Goal: Task Accomplishment & Management: Use online tool/utility

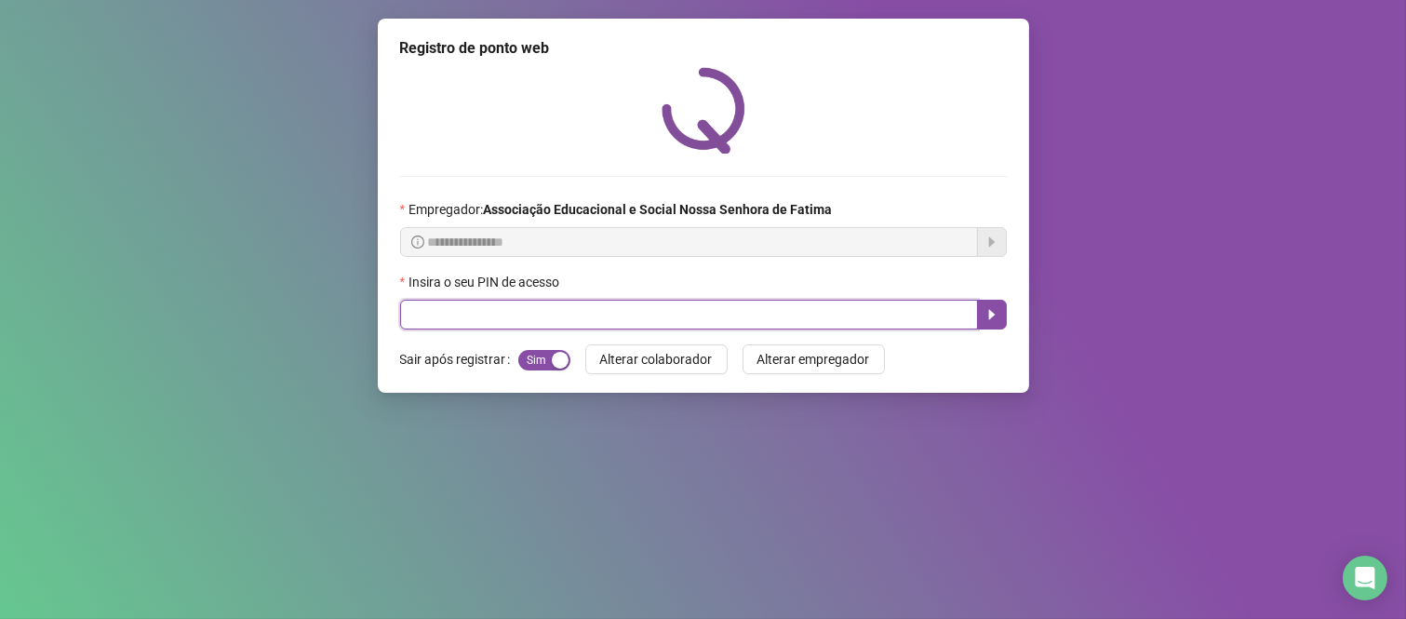
click at [558, 311] on input "text" at bounding box center [689, 315] width 578 height 30
type input "***"
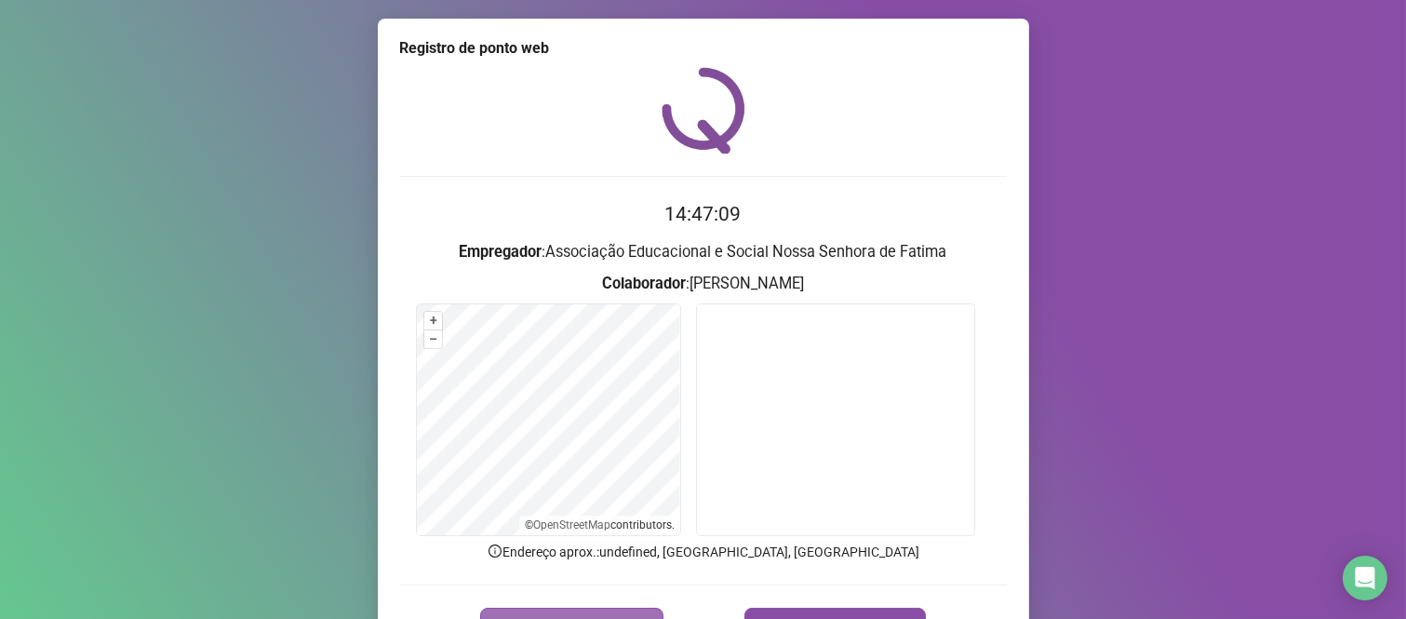
click at [599, 609] on button "REGISTRAR PONTO" at bounding box center [571, 625] width 183 height 37
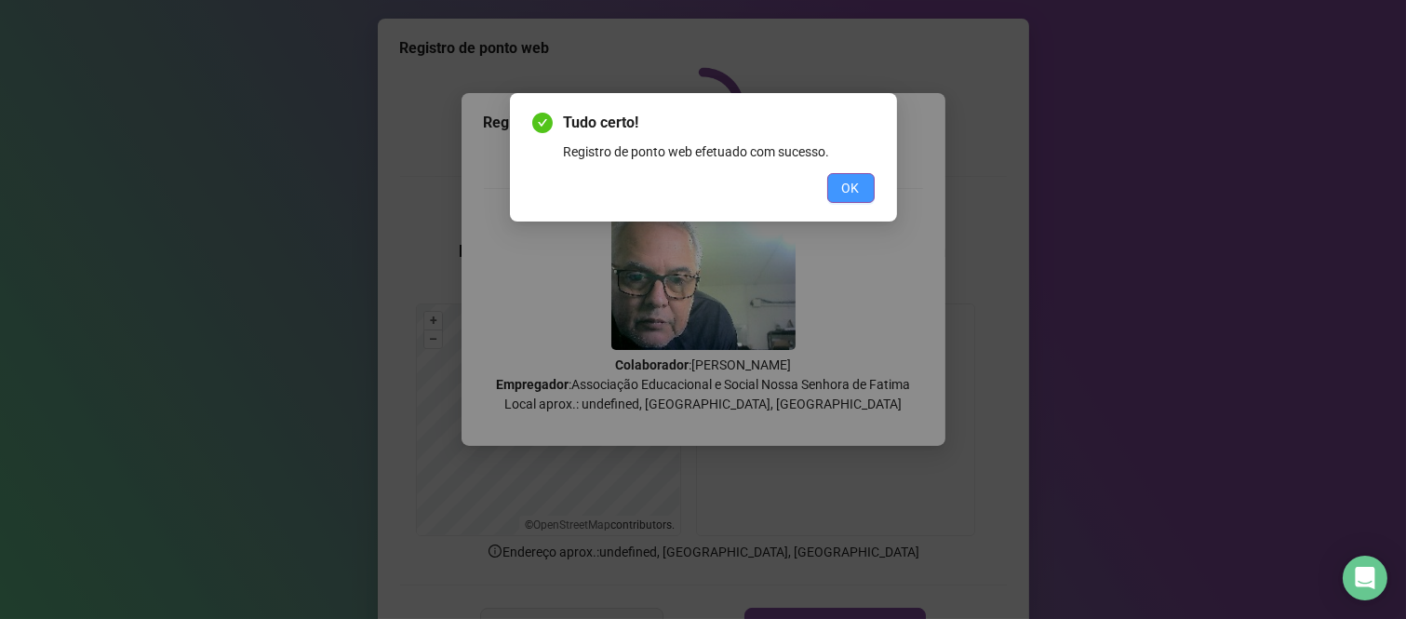
click at [867, 189] on button "OK" at bounding box center [850, 188] width 47 height 30
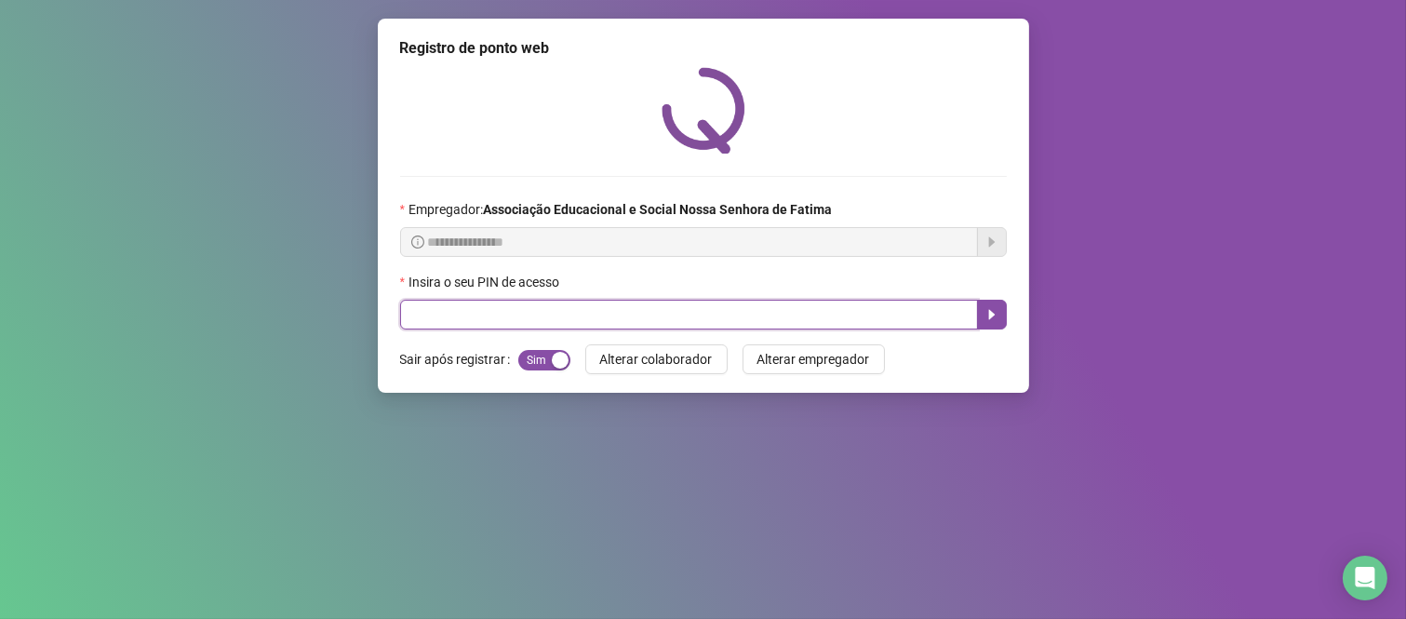
click at [949, 313] on input "text" at bounding box center [689, 315] width 578 height 30
click at [499, 313] on input "text" at bounding box center [689, 315] width 578 height 30
type input "****"
click at [993, 312] on icon "caret-right" at bounding box center [991, 314] width 15 height 15
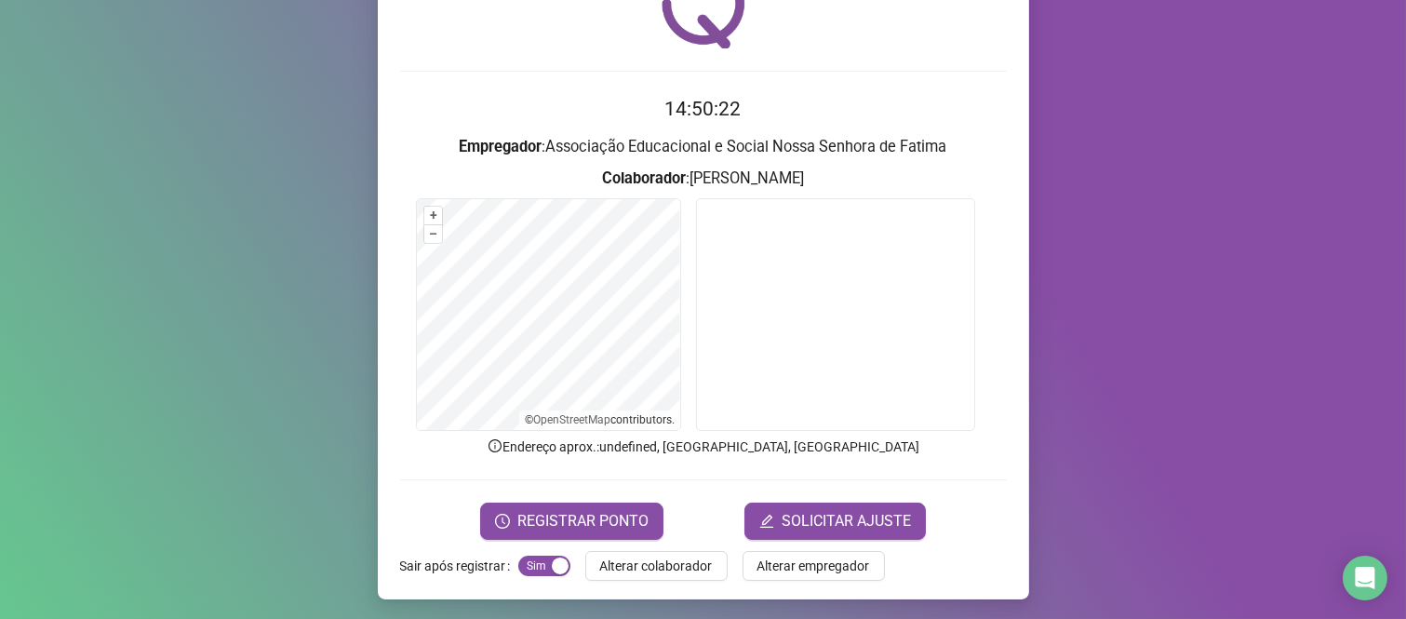
scroll to position [106, 0]
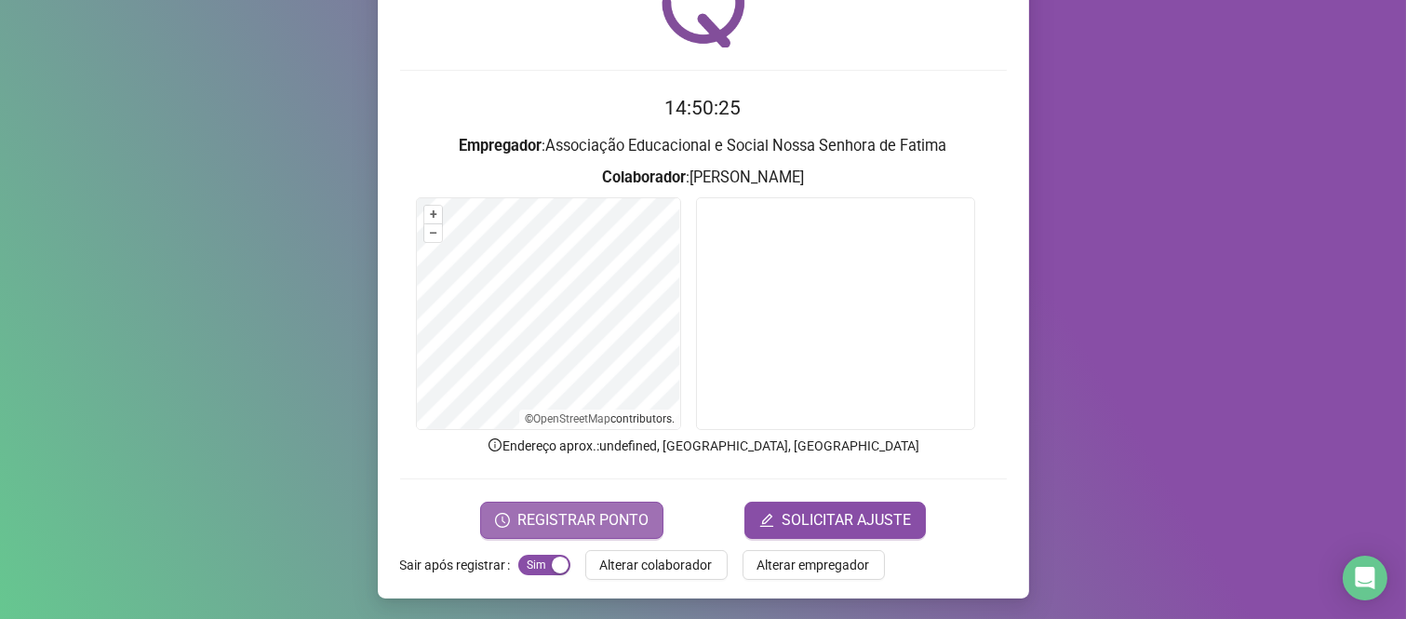
click at [528, 506] on button "REGISTRAR PONTO" at bounding box center [571, 519] width 183 height 37
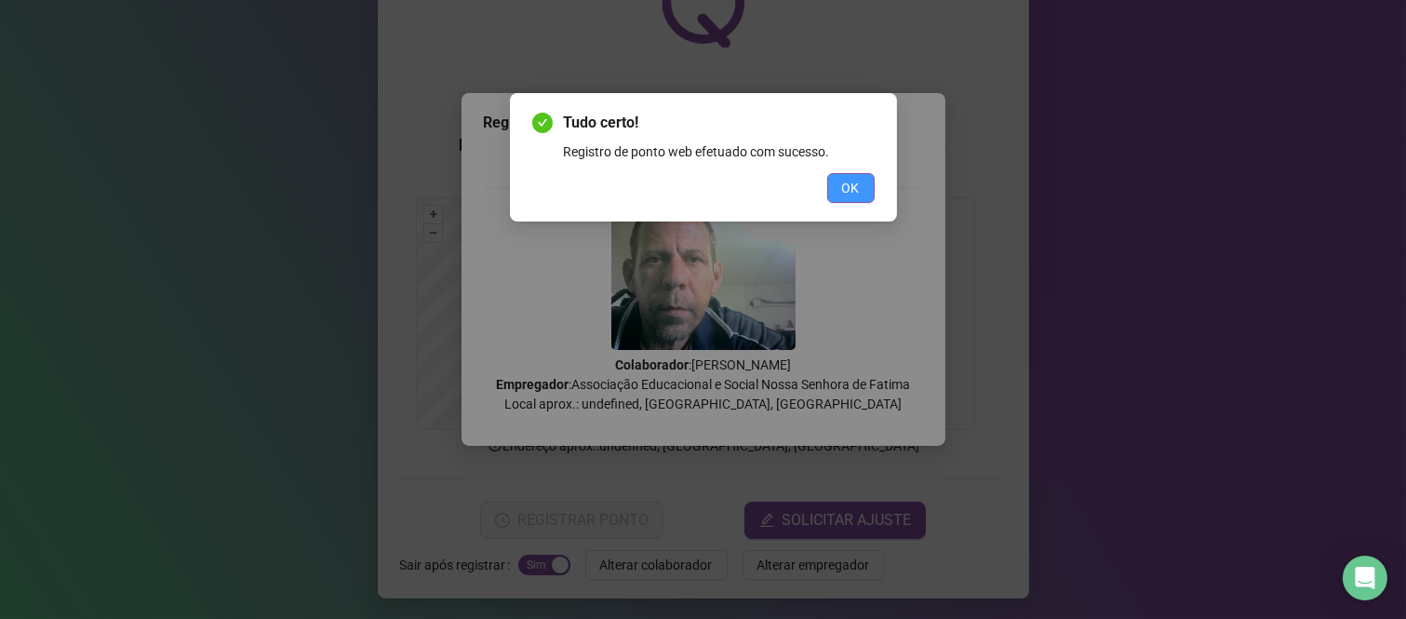
click at [854, 181] on span "OK" at bounding box center [851, 188] width 18 height 20
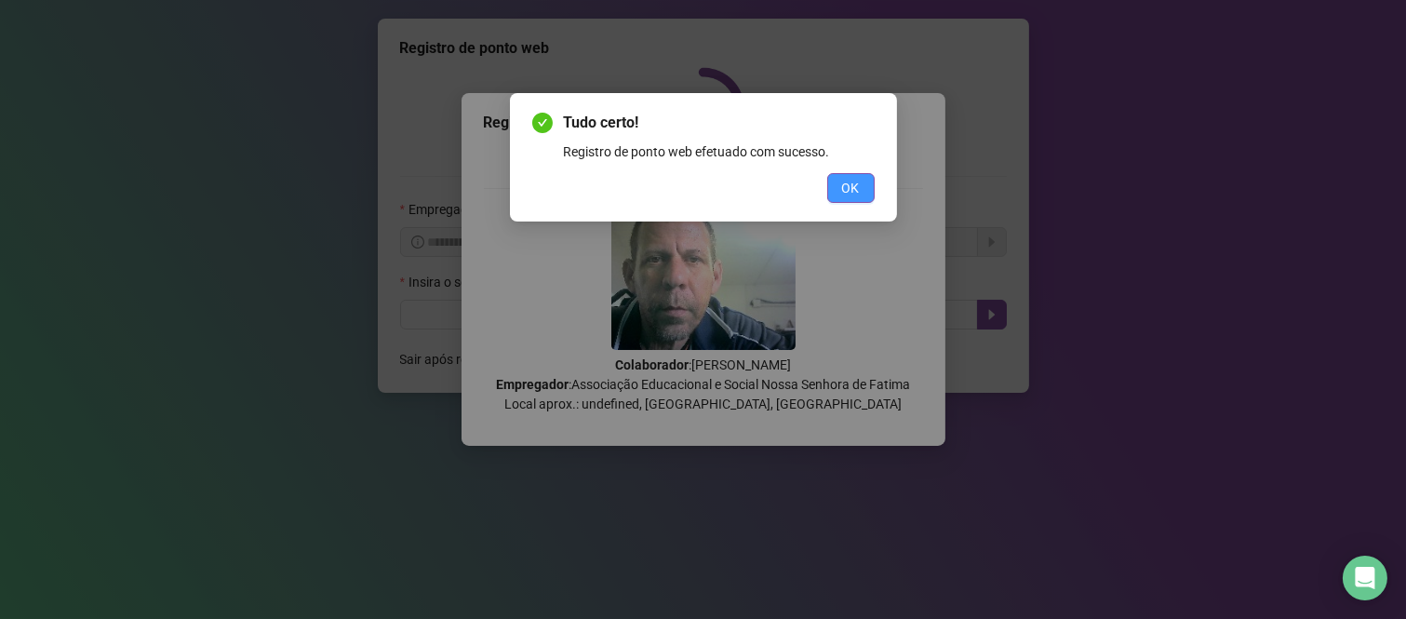
scroll to position [0, 0]
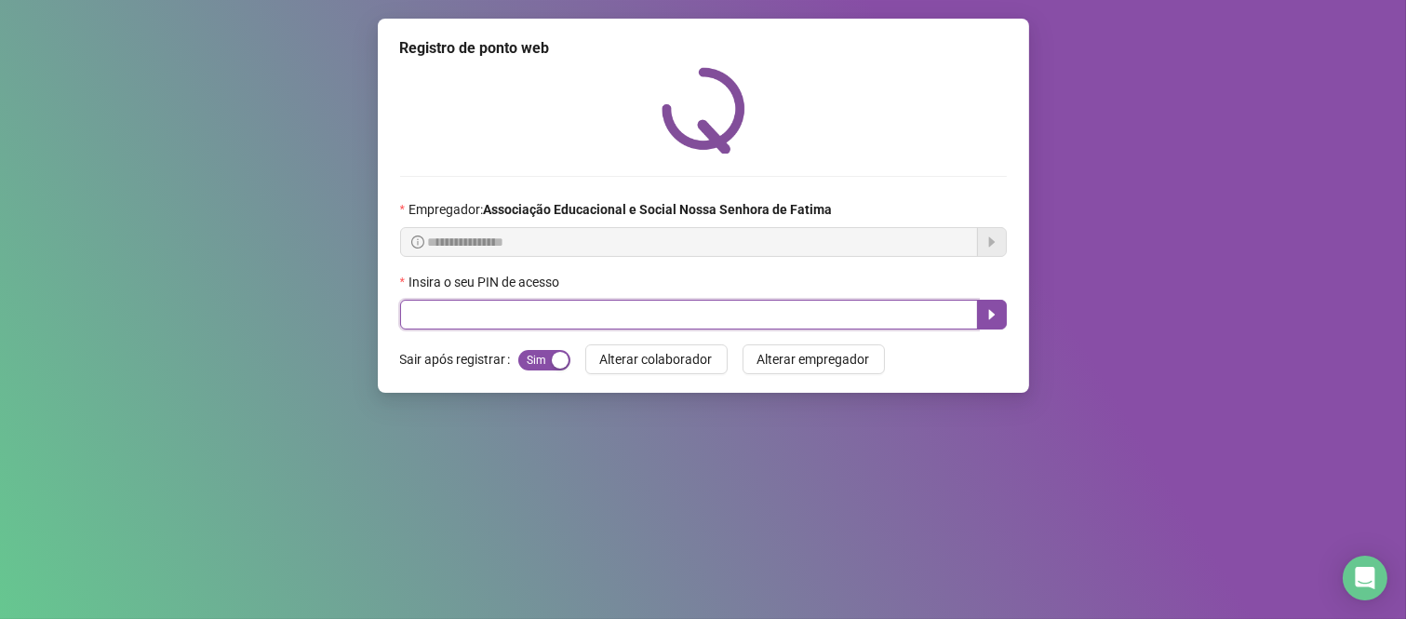
click at [675, 322] on input "text" at bounding box center [689, 315] width 578 height 30
type input "***"
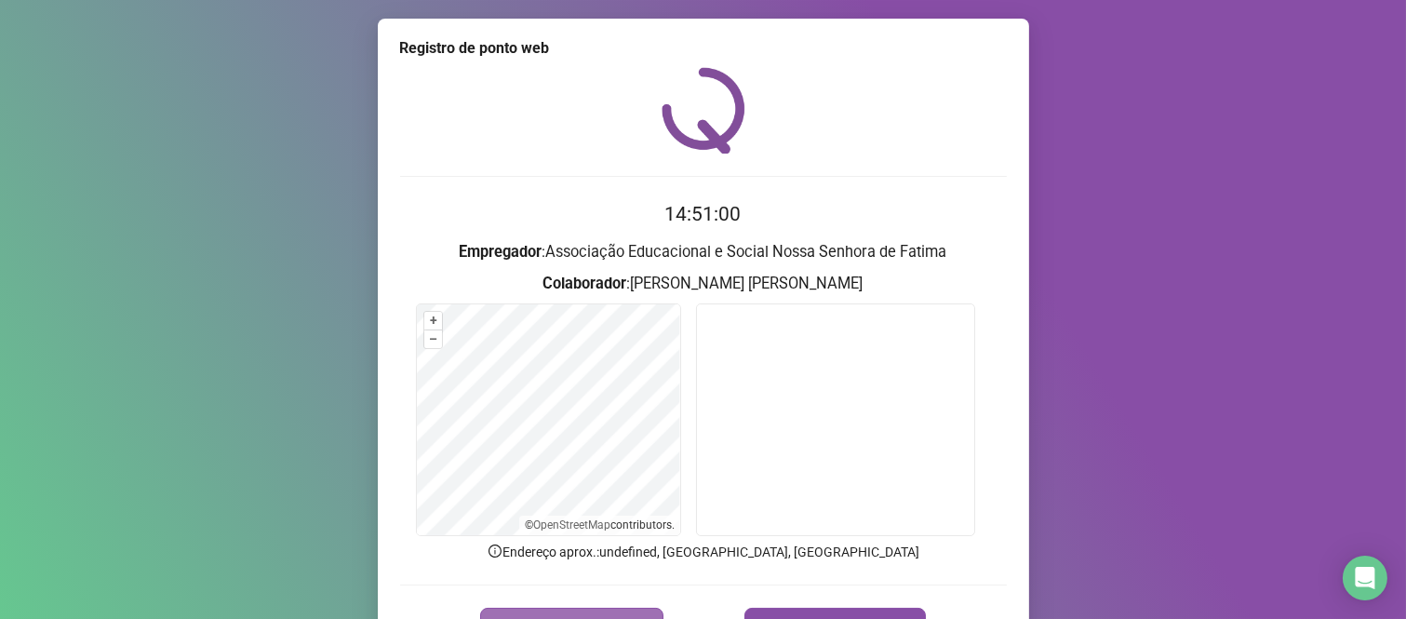
click at [634, 610] on button "REGISTRAR PONTO" at bounding box center [571, 625] width 183 height 37
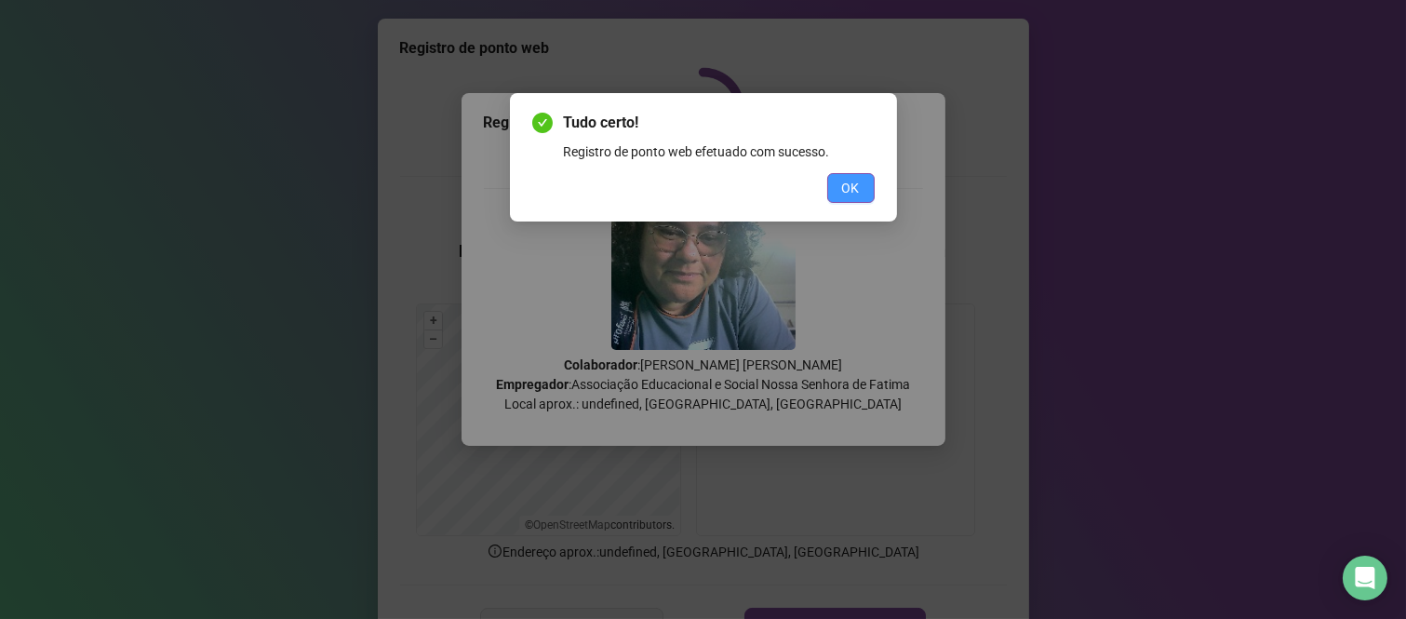
click at [848, 192] on span "OK" at bounding box center [851, 188] width 18 height 20
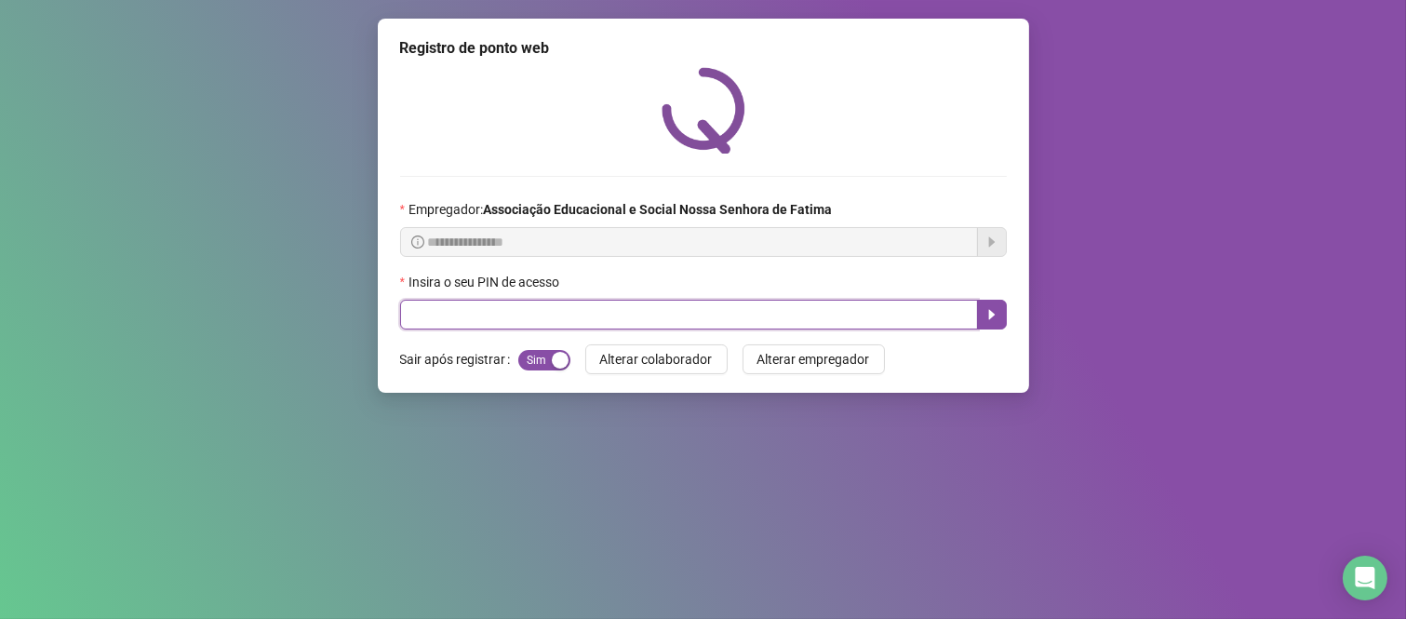
click at [480, 327] on input "text" at bounding box center [689, 315] width 578 height 30
type input "***"
click at [991, 318] on icon "caret-right" at bounding box center [991, 315] width 7 height 10
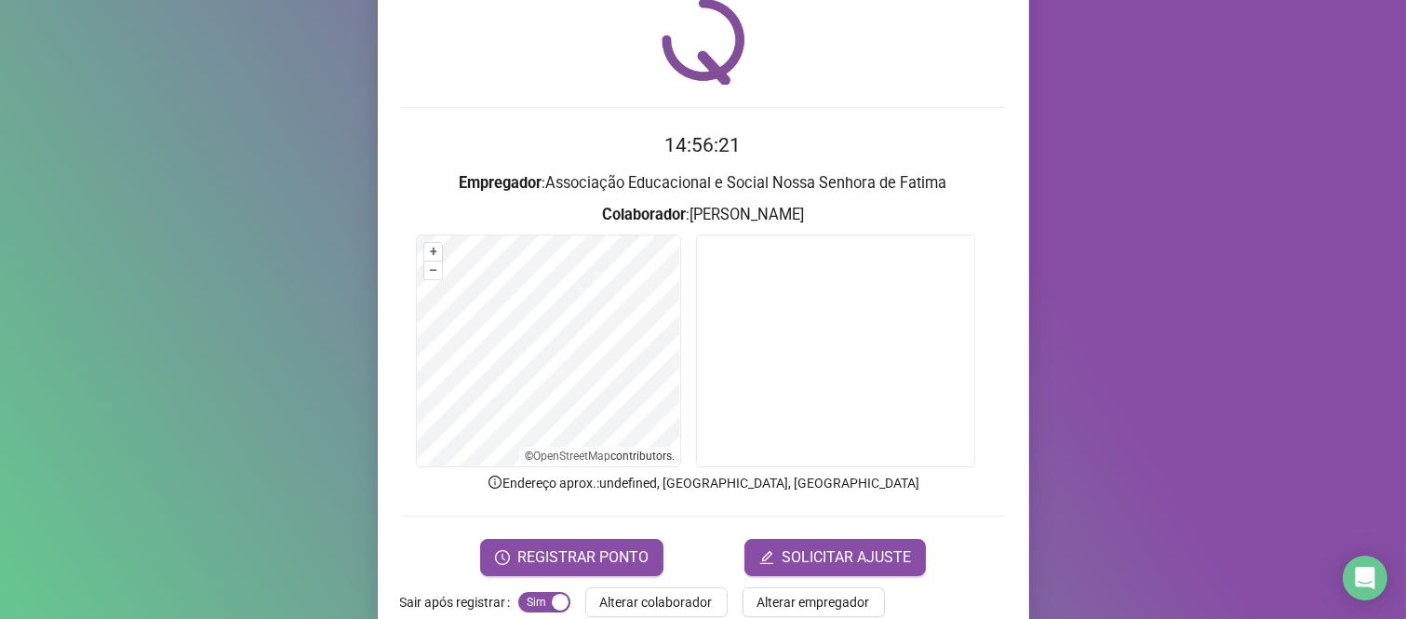
scroll to position [106, 0]
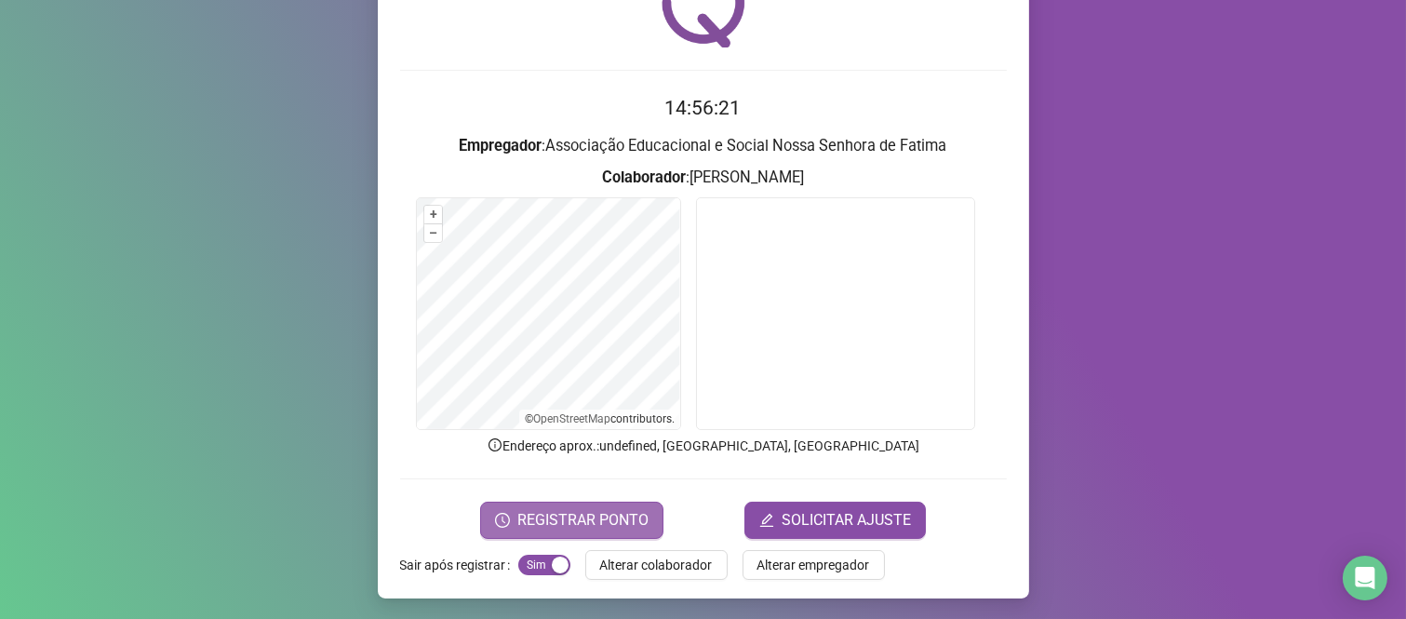
click at [606, 517] on span "REGISTRAR PONTO" at bounding box center [582, 520] width 131 height 22
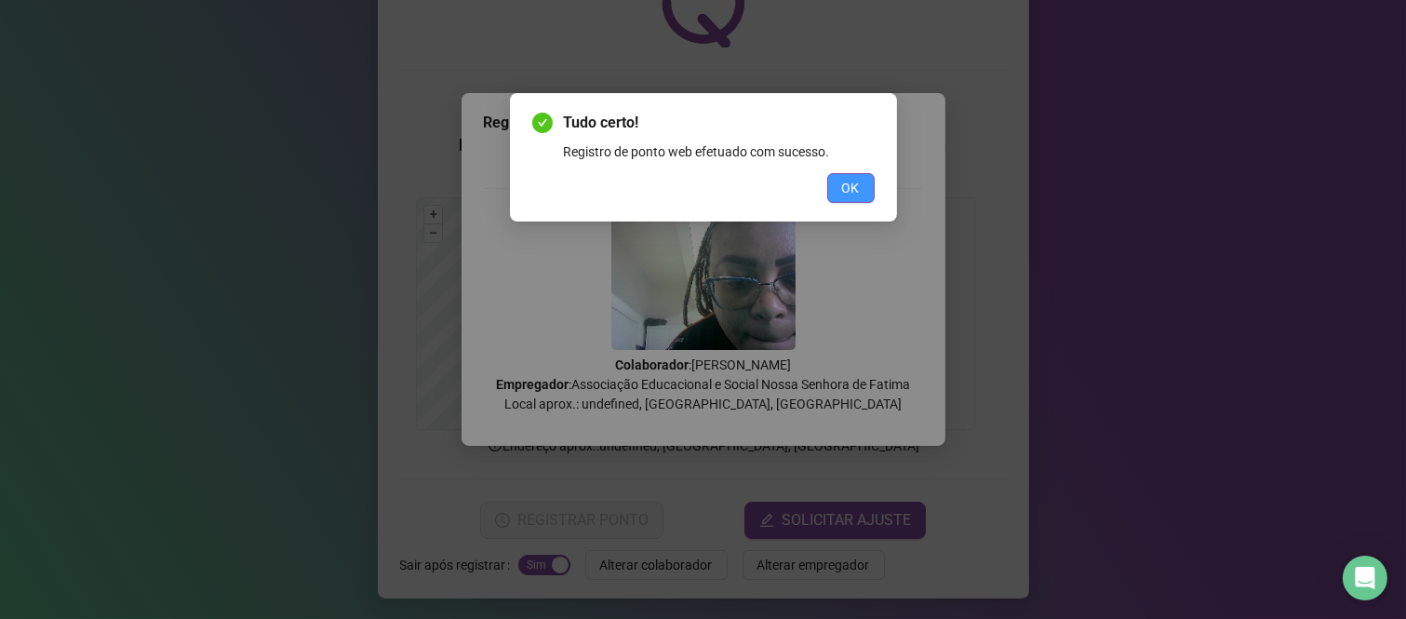
click at [849, 182] on span "OK" at bounding box center [851, 188] width 18 height 20
